Goal: Transaction & Acquisition: Purchase product/service

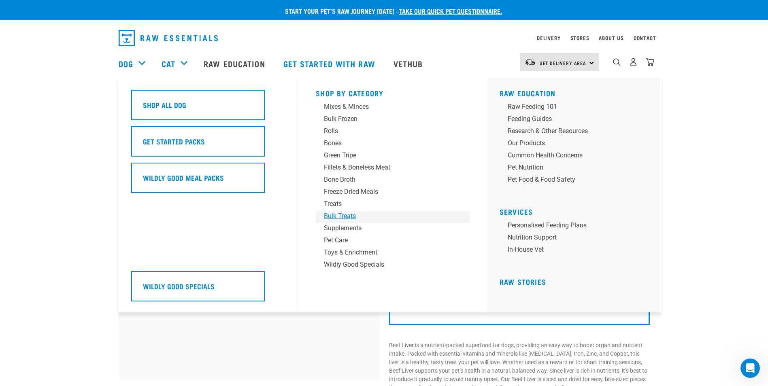
click at [349, 213] on div "Bulk Treats" at bounding box center [387, 216] width 126 height 10
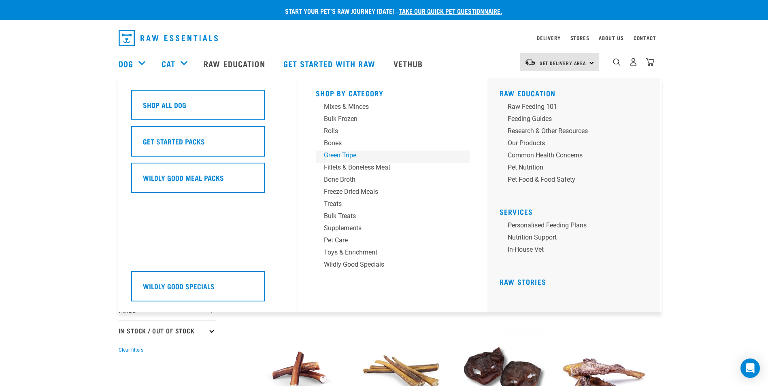
click at [336, 155] on div "Green Tripe" at bounding box center [387, 156] width 126 height 10
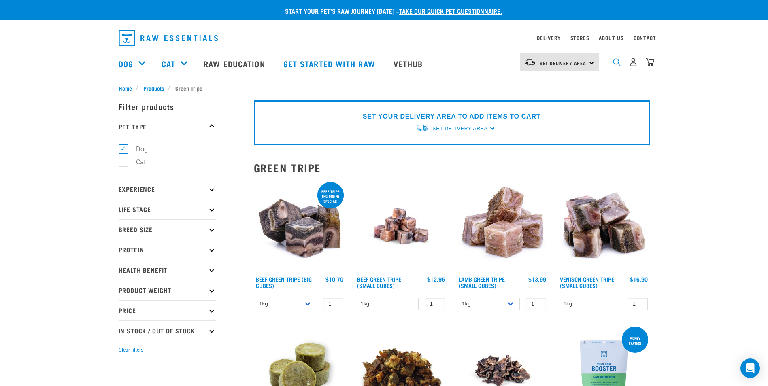
click at [616, 64] on img "dropdown navigation" at bounding box center [617, 62] width 8 height 8
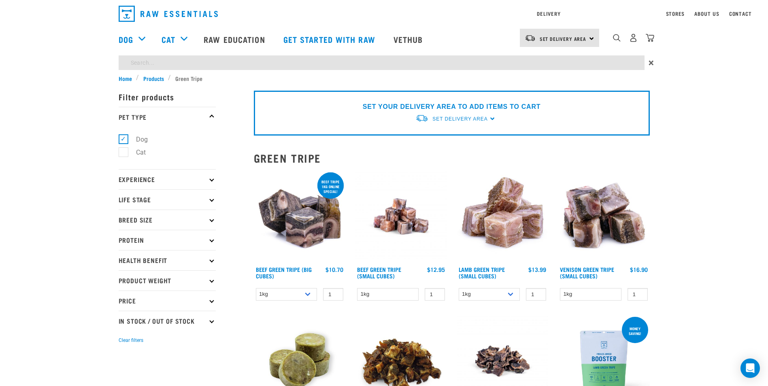
type input "dried"
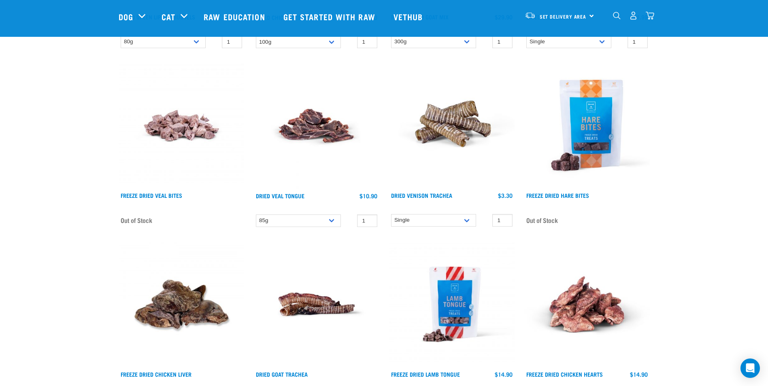
scroll to position [486, 0]
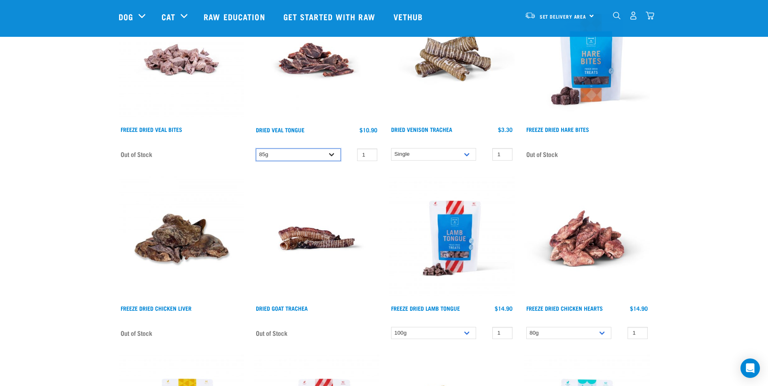
click at [335, 154] on select "85g" at bounding box center [298, 155] width 85 height 13
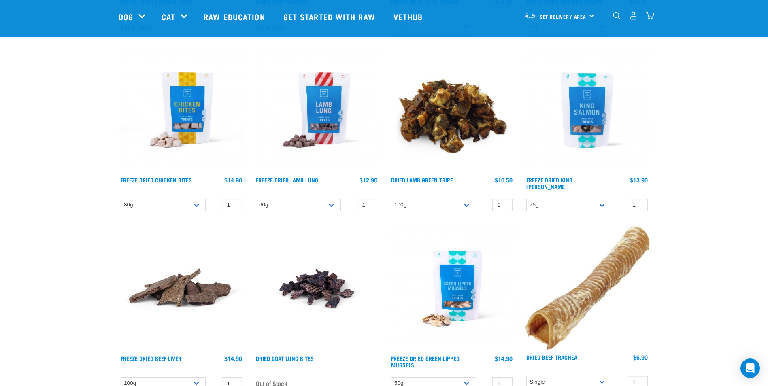
scroll to position [850, 0]
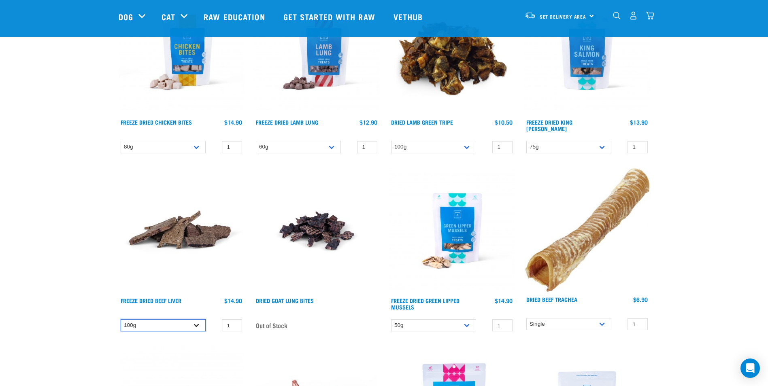
click at [197, 326] on select "100g" at bounding box center [163, 326] width 85 height 13
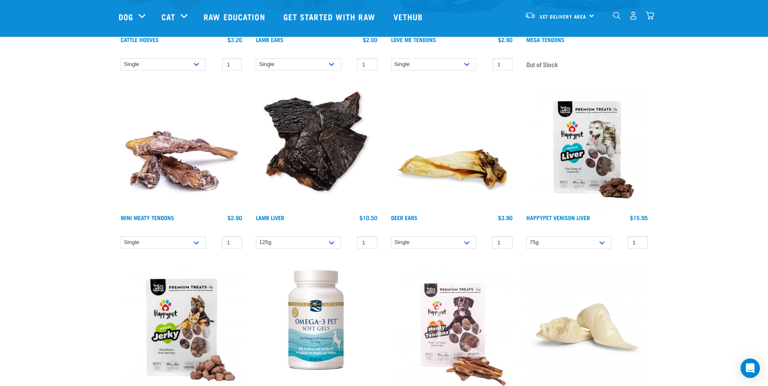
scroll to position [2551, 0]
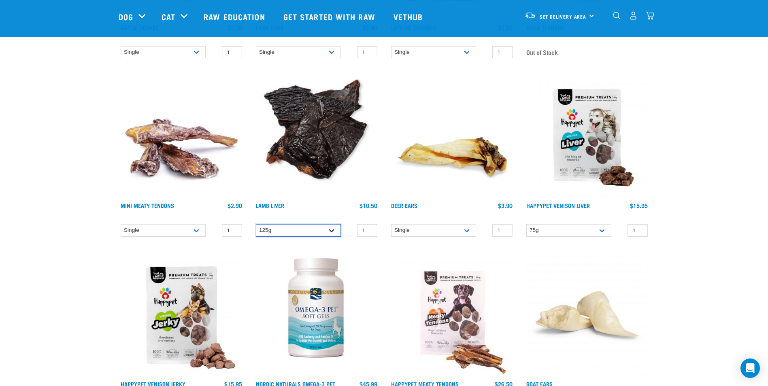
click at [331, 227] on select "125g" at bounding box center [298, 230] width 85 height 13
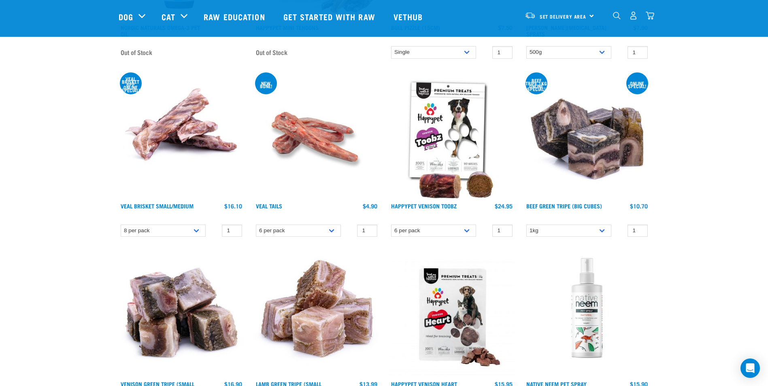
scroll to position [4009, 0]
